Goal: Check status: Check status

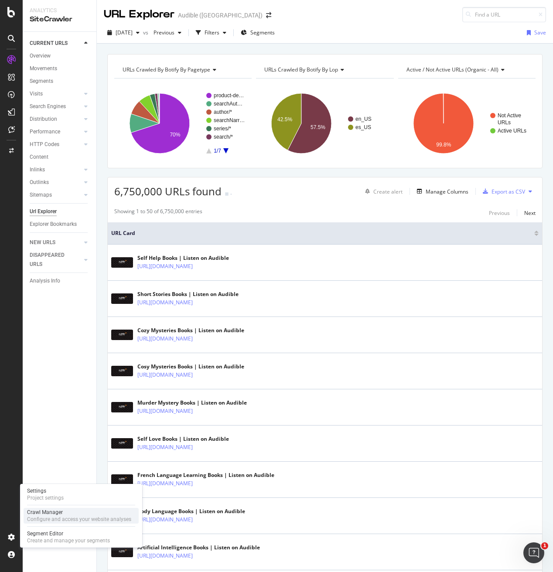
click at [47, 513] on div "Crawl Manager" at bounding box center [79, 512] width 104 height 7
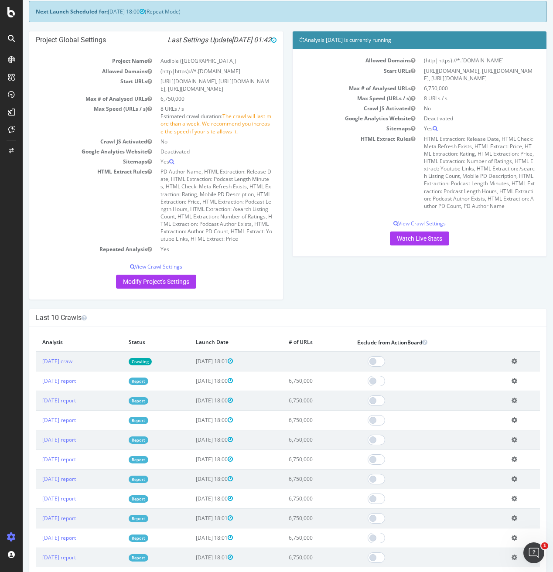
scroll to position [96, 0]
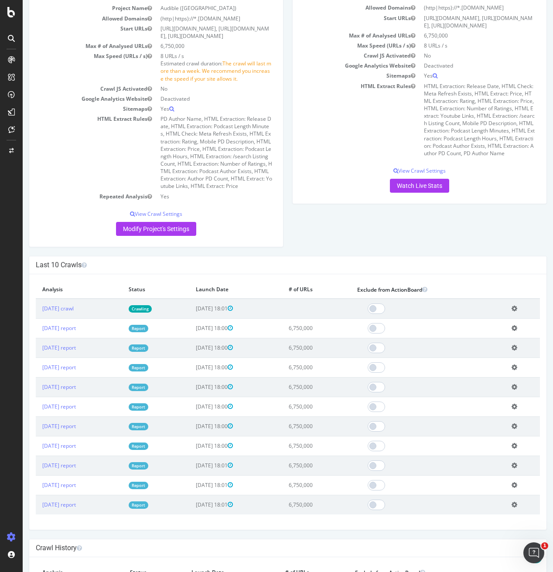
click at [152, 313] on link "Crawling" at bounding box center [140, 308] width 23 height 7
